Goal: Information Seeking & Learning: Find specific fact

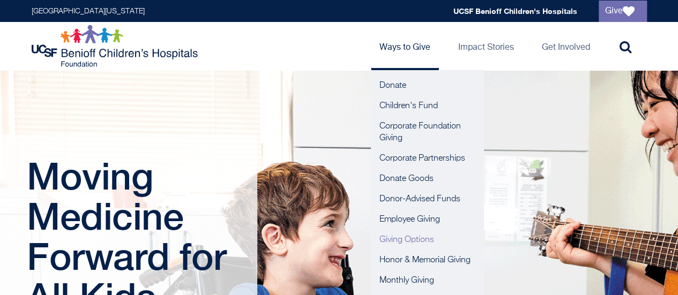
click at [409, 238] on link "Giving Options" at bounding box center [427, 240] width 113 height 20
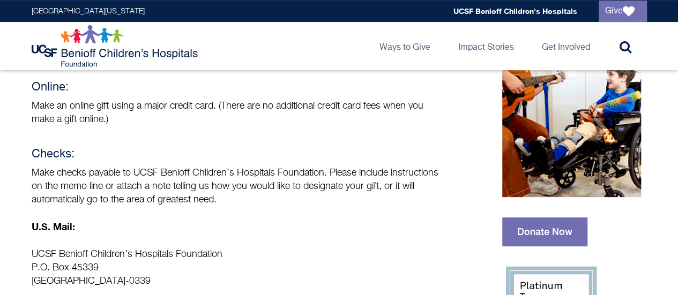
scroll to position [214, 0]
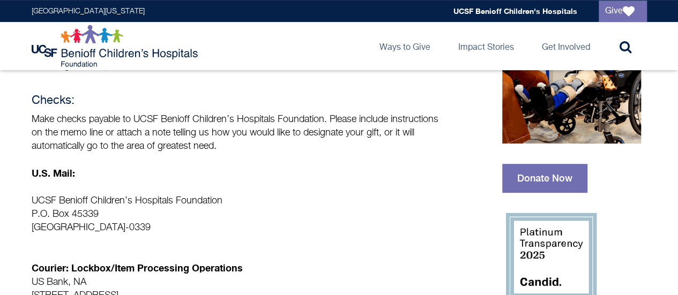
drag, startPoint x: 31, startPoint y: 117, endPoint x: 181, endPoint y: 223, distance: 183.7
copy div "Make checks payable to UCSF Benioff Children’s Hospitals Foundation. Please inc…"
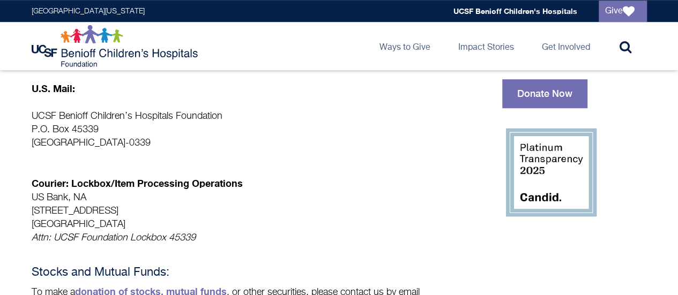
scroll to position [321, 0]
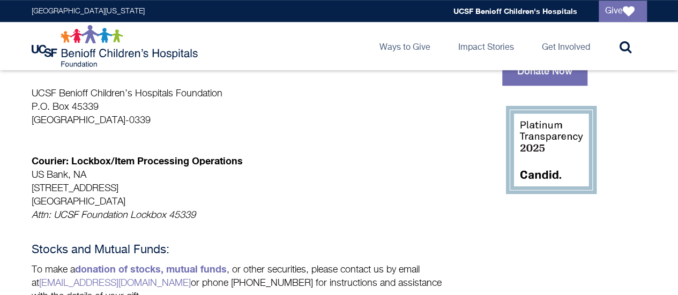
click at [364, 156] on p "Courier: Lockbox/Item Processing Operations US Bank, NA [STREET_ADDRESS] Attn: …" at bounding box center [238, 181] width 413 height 81
